Goal: Entertainment & Leisure: Consume media (video, audio)

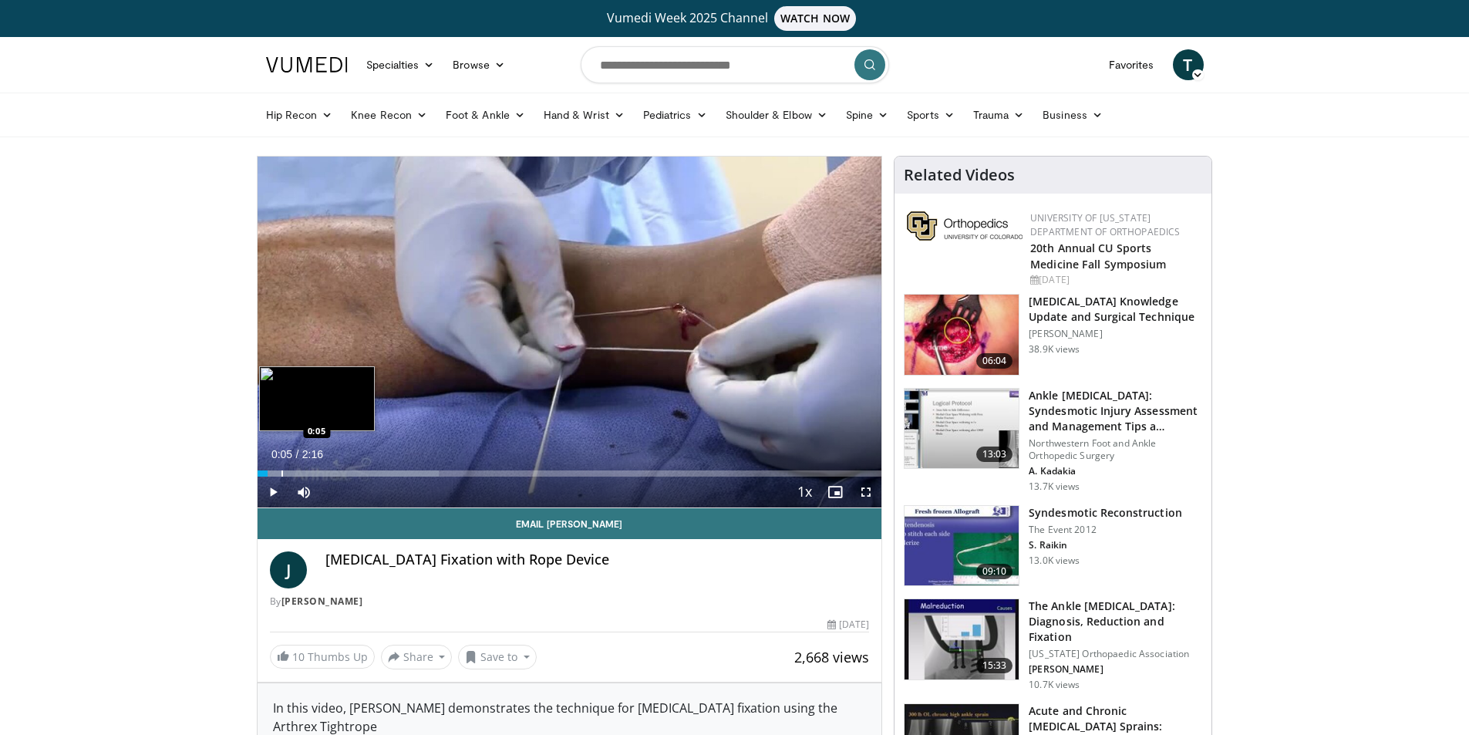
click at [281, 474] on div "Progress Bar" at bounding box center [282, 473] width 2 height 6
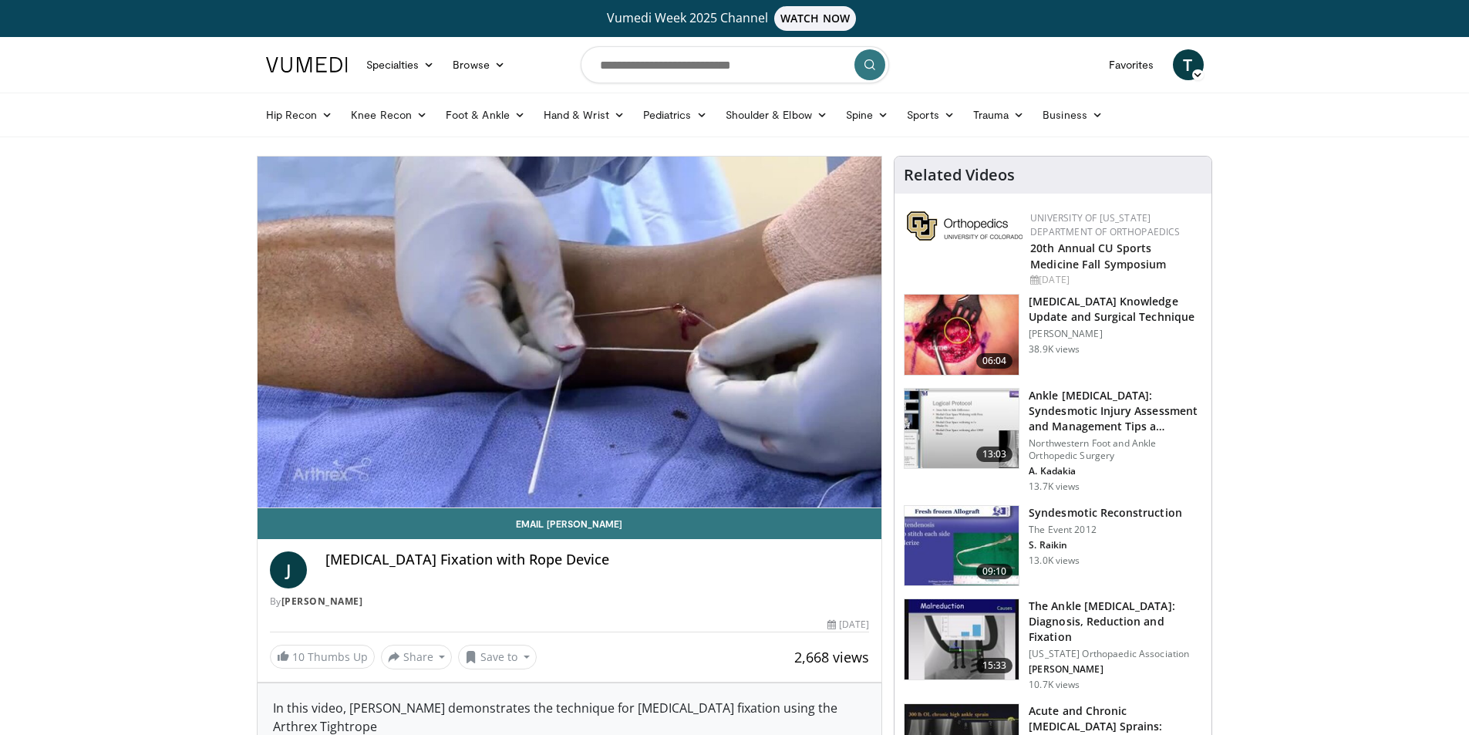
drag, startPoint x: 47, startPoint y: 455, endPoint x: 76, endPoint y: 541, distance: 91.2
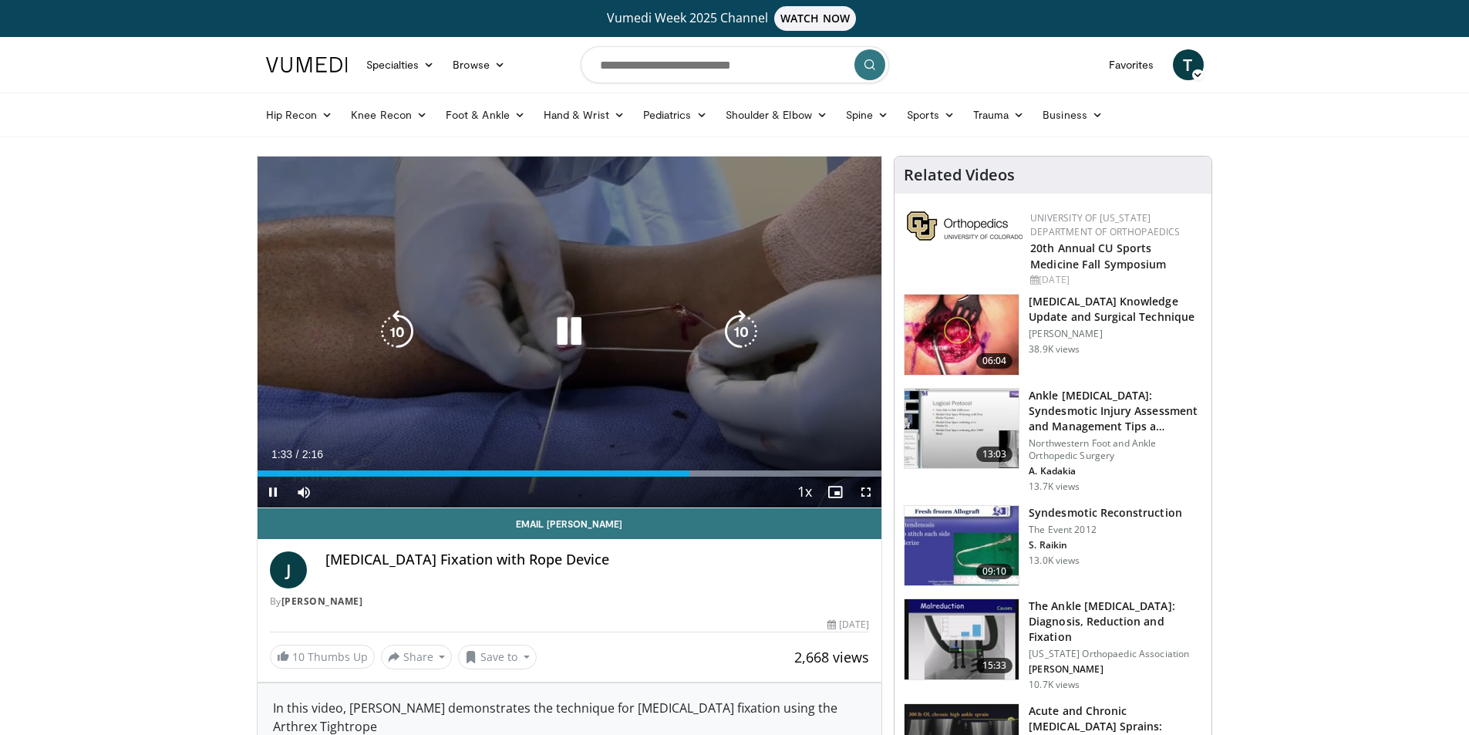
click at [389, 330] on icon "Video Player" at bounding box center [396, 331] width 43 height 43
click at [392, 328] on icon "Video Player" at bounding box center [396, 331] width 43 height 43
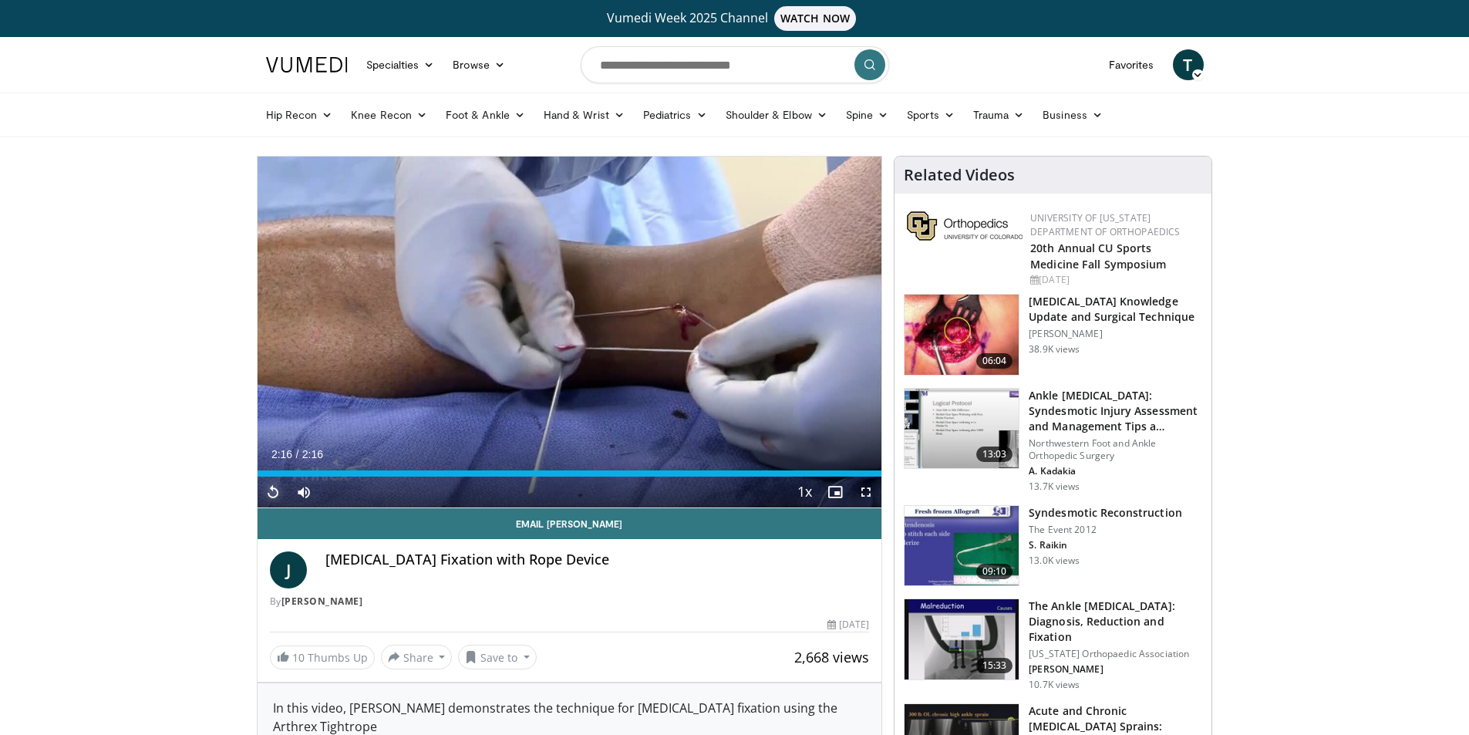
click at [269, 490] on span "Video Player" at bounding box center [273, 491] width 31 height 31
click at [274, 489] on span "Video Player" at bounding box center [273, 491] width 31 height 31
